Goal: Task Accomplishment & Management: Use online tool/utility

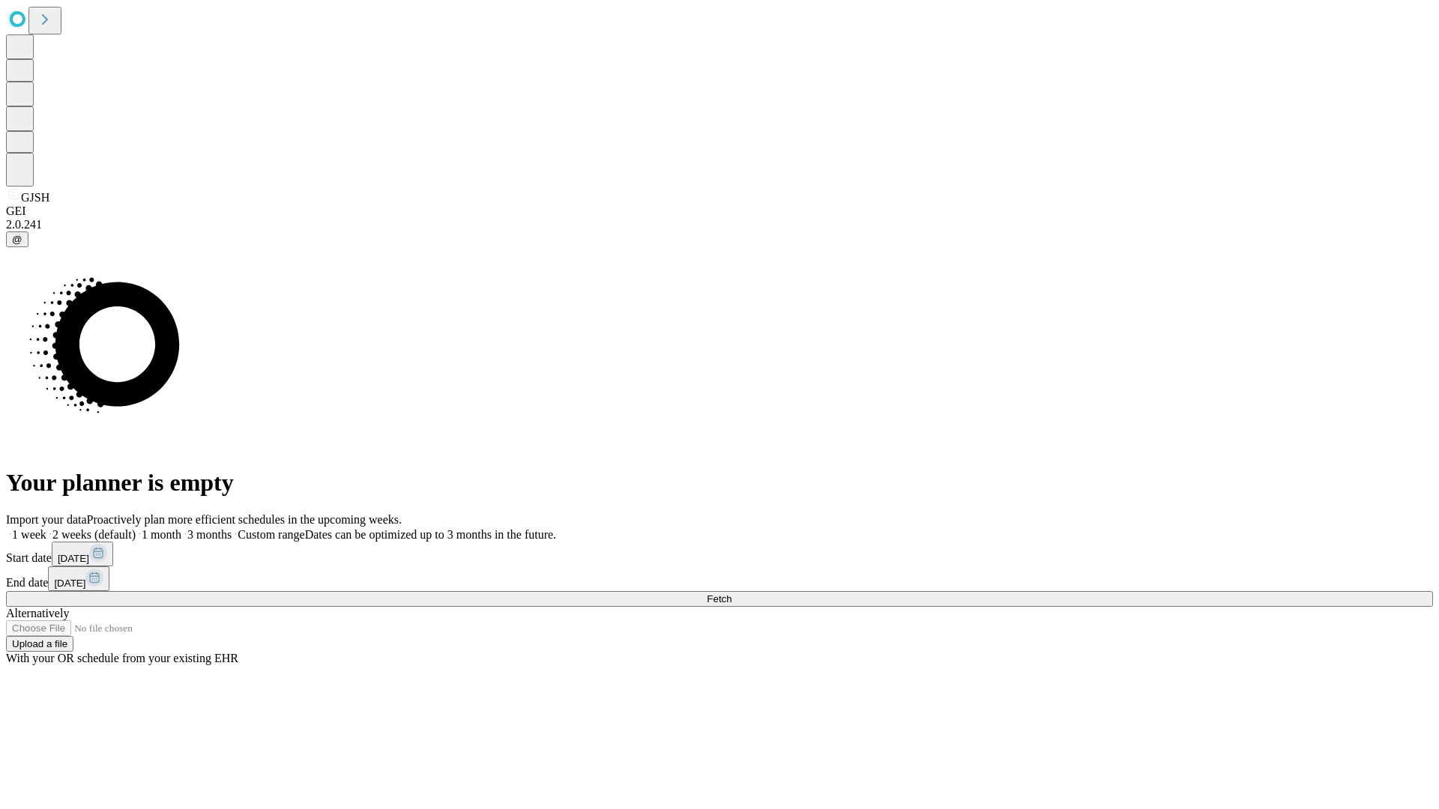
click at [731, 593] on span "Fetch" at bounding box center [719, 598] width 25 height 11
